Goal: Task Accomplishment & Management: Manage account settings

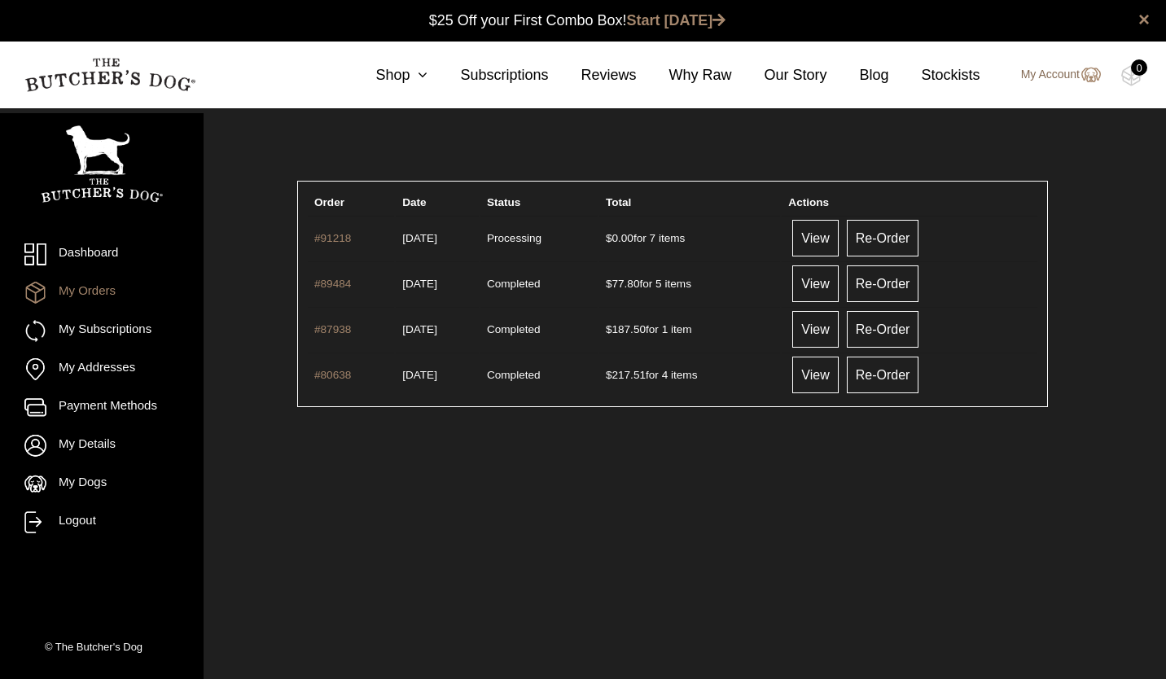
click at [1054, 79] on link "My Account" at bounding box center [1053, 75] width 96 height 20
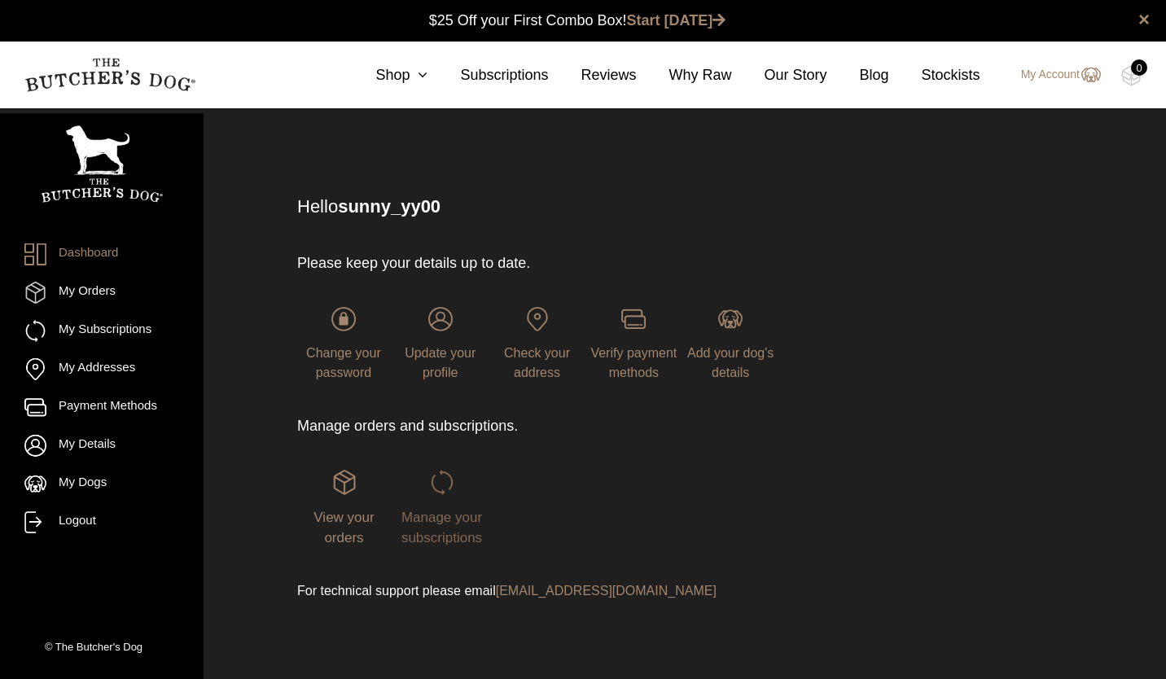
click at [446, 516] on span "Manage your subscriptions" at bounding box center [442, 528] width 81 height 37
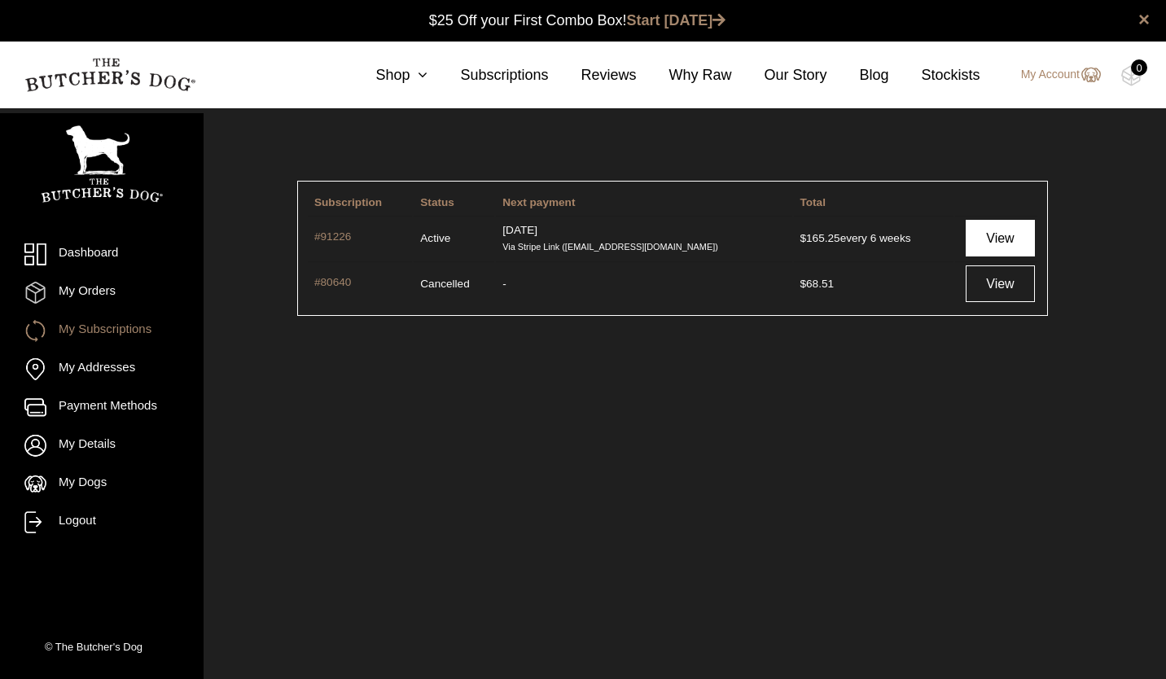
click at [995, 234] on link "View" at bounding box center [1000, 238] width 68 height 37
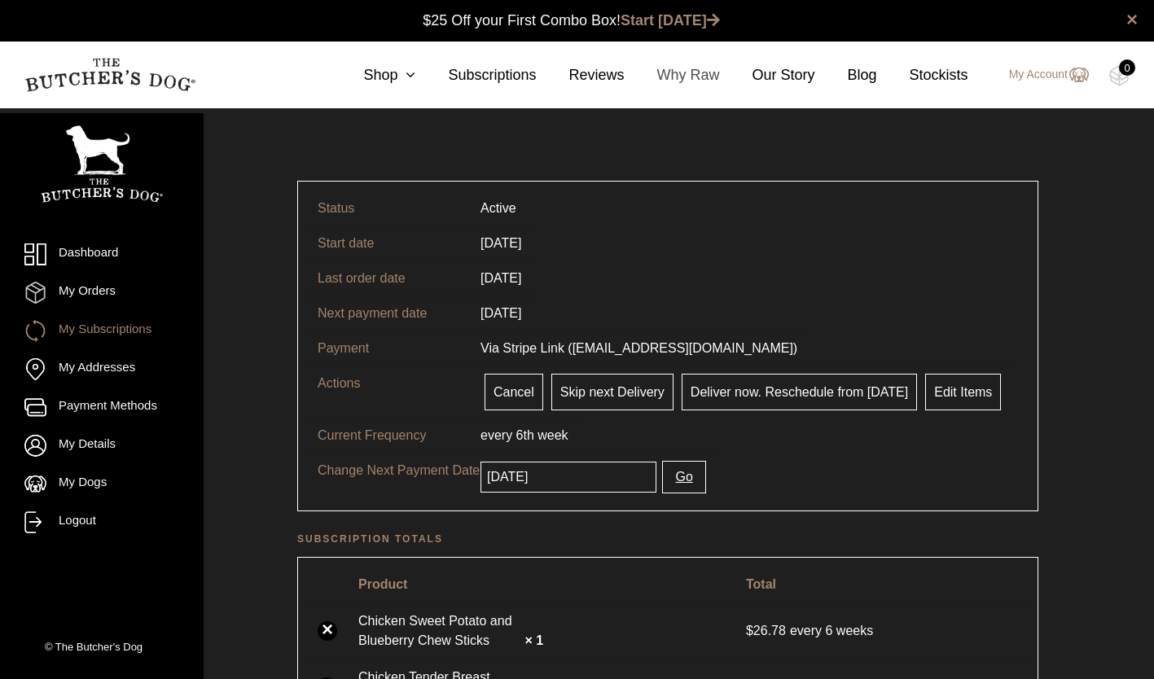
drag, startPoint x: 510, startPoint y: 389, endPoint x: 671, endPoint y: 72, distance: 355.6
click at [510, 389] on link "Cancel" at bounding box center [514, 392] width 59 height 37
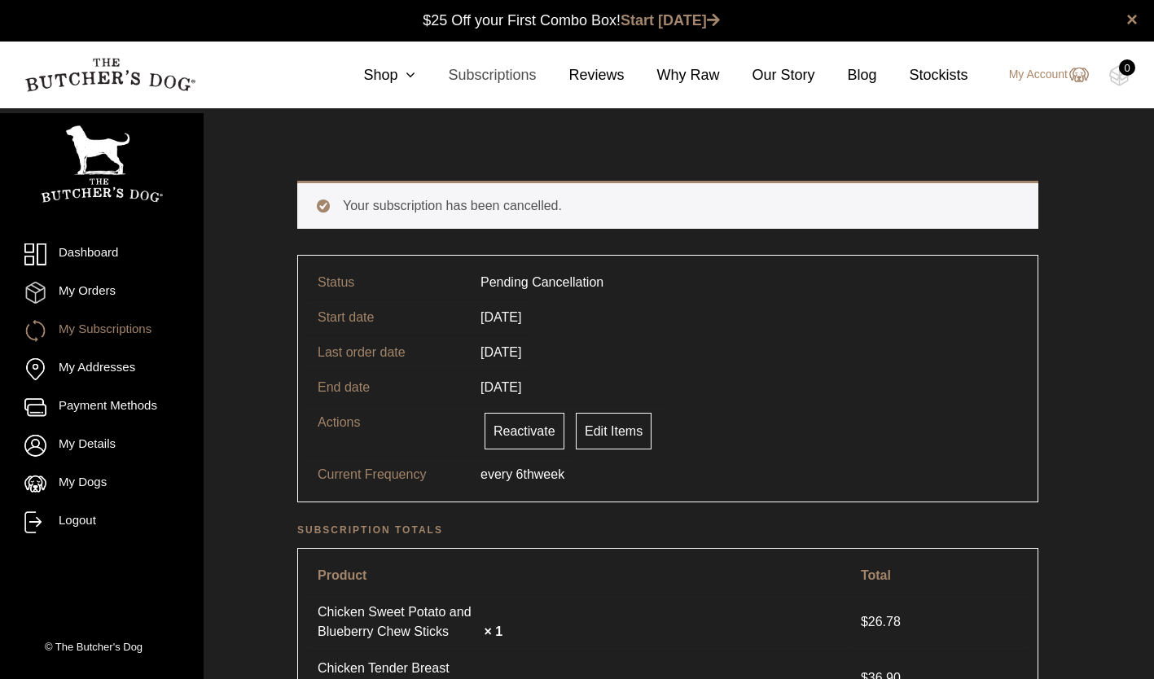
click at [485, 79] on link "Subscriptions" at bounding box center [475, 75] width 121 height 22
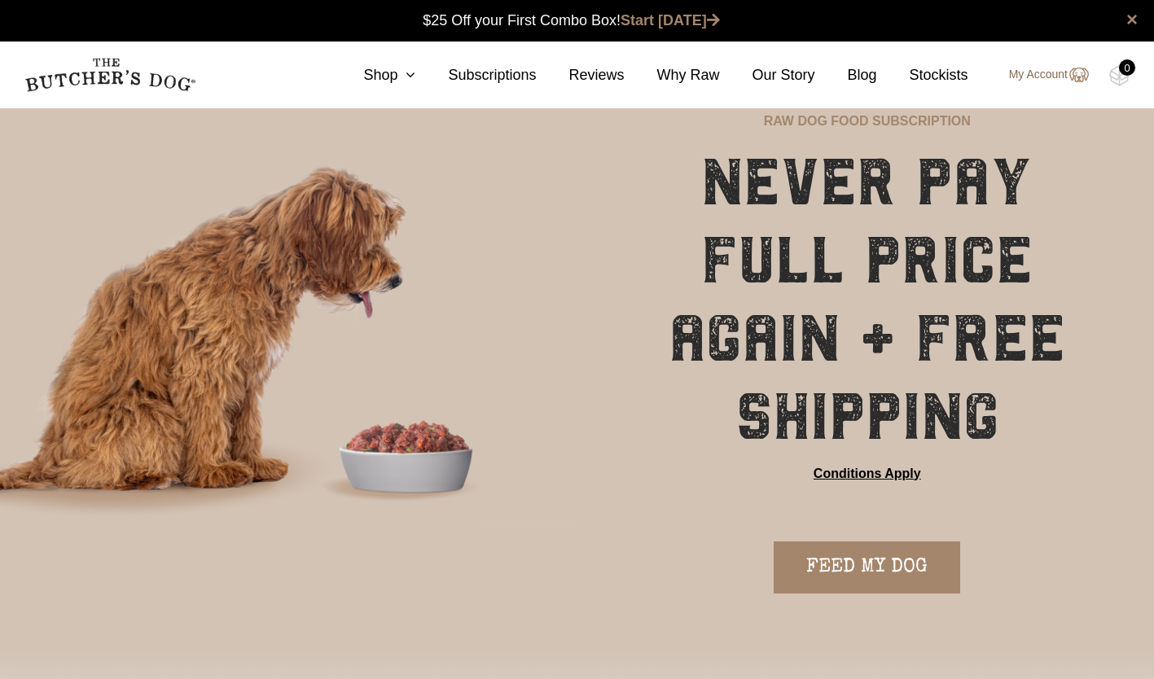
click at [1058, 80] on link "My Account" at bounding box center [1041, 75] width 96 height 20
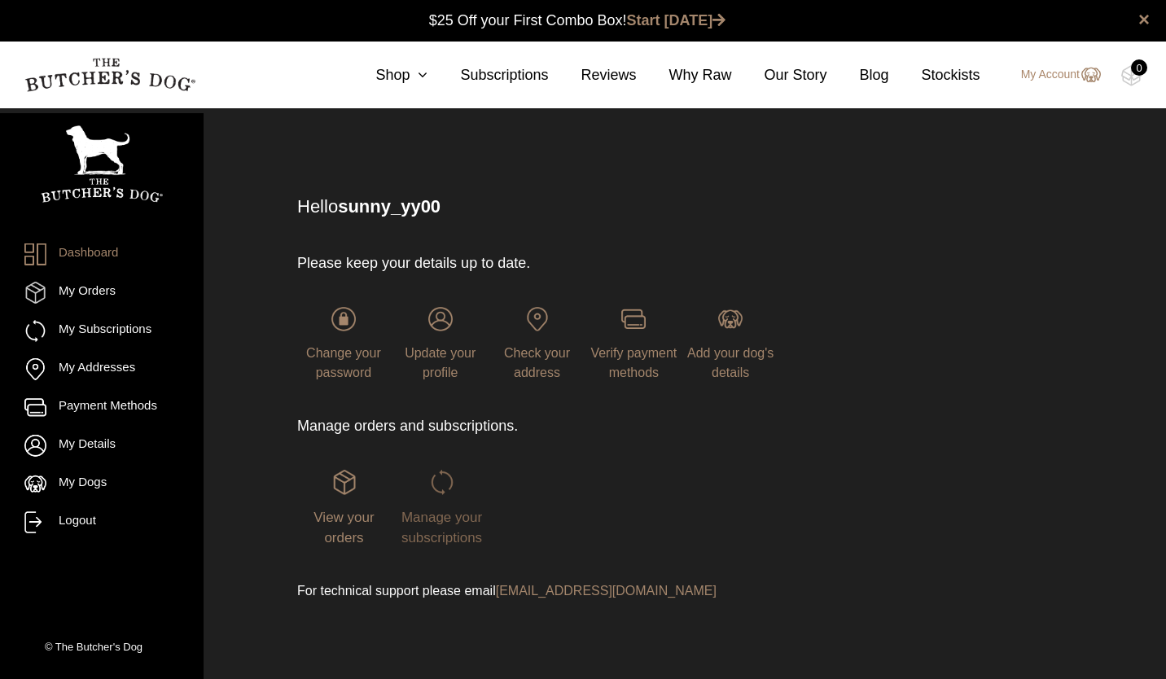
click at [431, 510] on span "Manage your subscriptions" at bounding box center [442, 528] width 81 height 37
